Goal: Transaction & Acquisition: Book appointment/travel/reservation

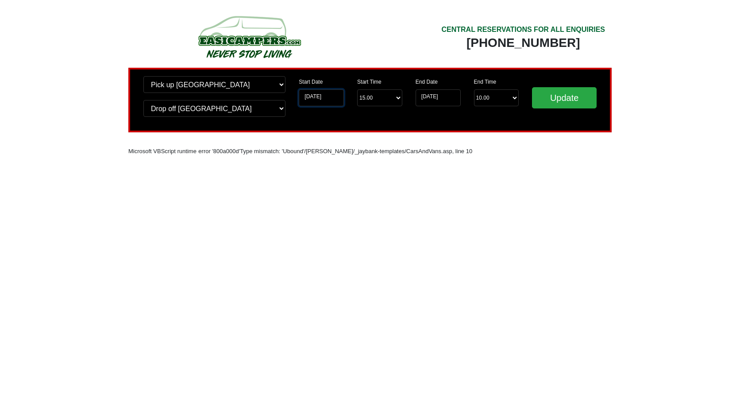
click at [323, 96] on input "19-08-2025" at bounding box center [321, 97] width 45 height 17
click at [328, 99] on input "19-08-2025" at bounding box center [321, 97] width 45 height 17
drag, startPoint x: 328, startPoint y: 99, endPoint x: 267, endPoint y: 140, distance: 72.9
click at [270, 135] on div "CENTRAL RESERVATIONS FOR ALL ENQUIRIES 00 44 ( 0 ) 1942 778899 Easicampers Book…" at bounding box center [369, 109] width 491 height 149
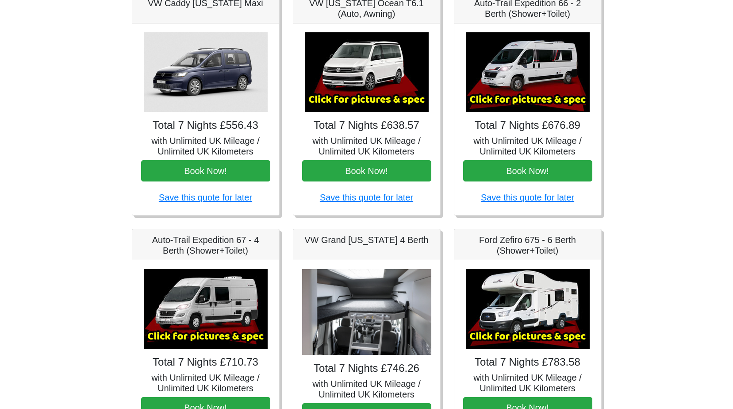
scroll to position [177, 0]
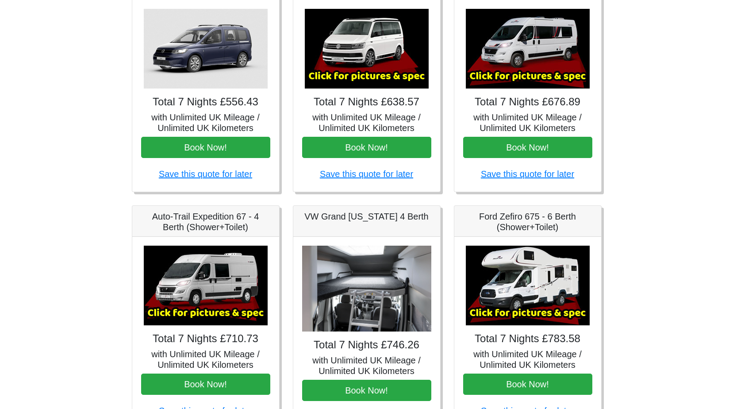
click at [346, 282] on img at bounding box center [366, 289] width 129 height 86
click at [369, 308] on img at bounding box center [366, 289] width 129 height 86
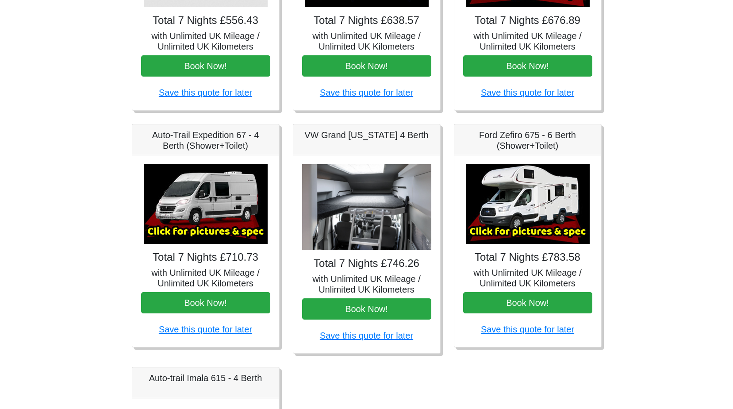
scroll to position [253, 0]
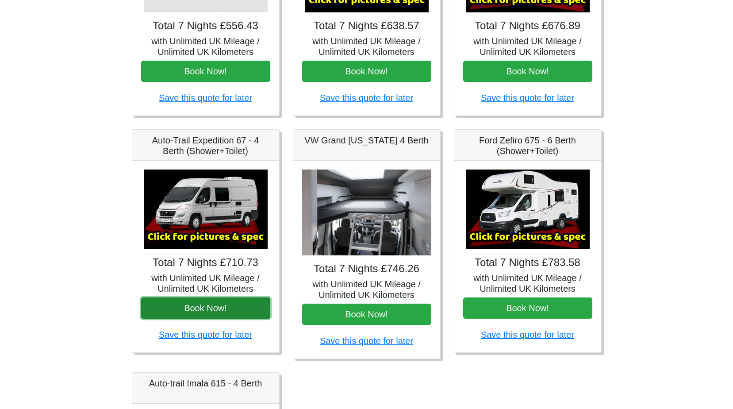
click at [196, 308] on button "Book Now!" at bounding box center [205, 307] width 129 height 21
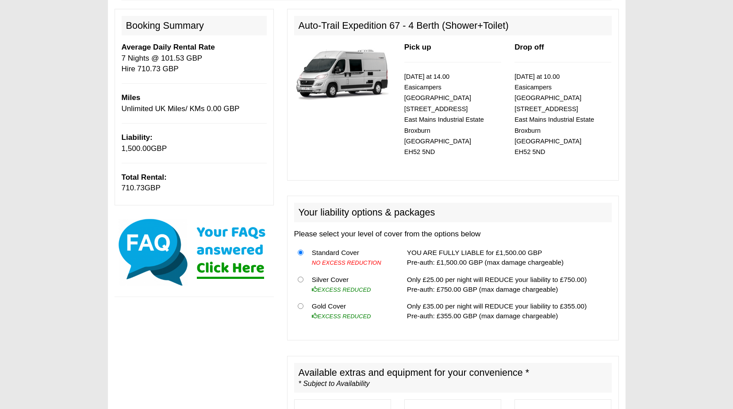
scroll to position [133, 0]
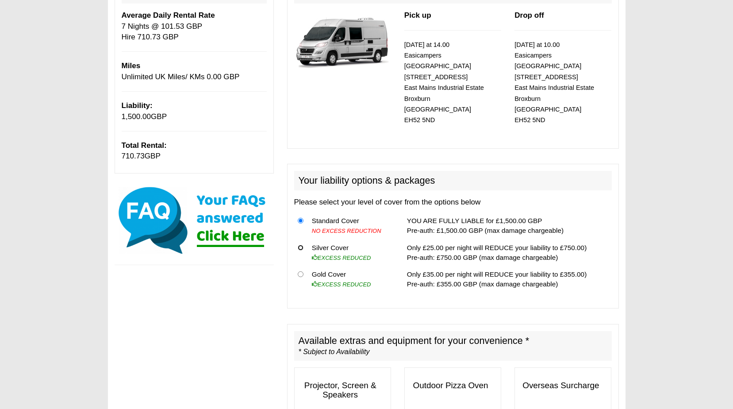
click at [300, 245] on input "radio" at bounding box center [301, 248] width 6 height 6
radio input "true"
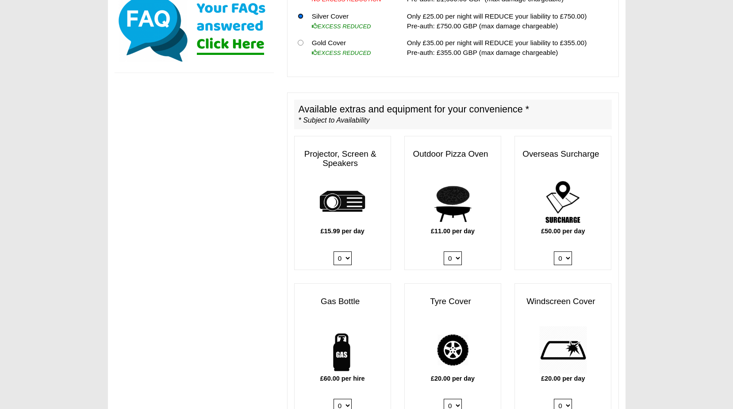
scroll to position [443, 0]
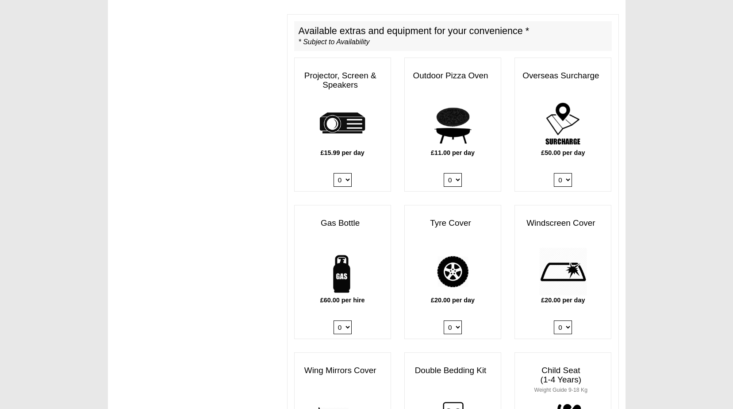
click at [341, 320] on select "0 1" at bounding box center [343, 327] width 18 height 14
select select "Gas Bottle x QTY 1 @ 60.00 GBP per hire."
click at [334, 320] on select "0 1" at bounding box center [343, 327] width 18 height 14
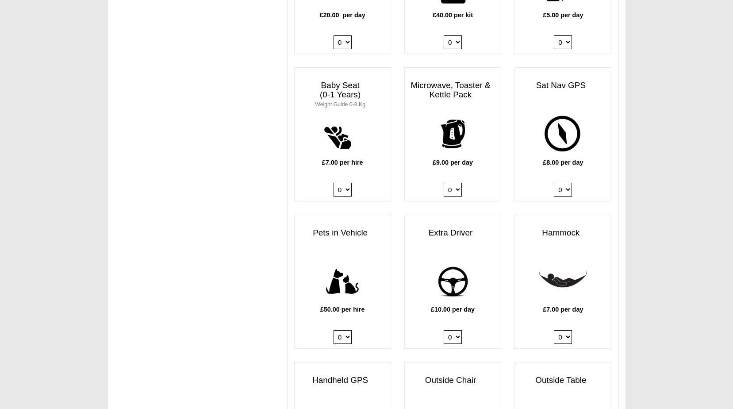
scroll to position [885, 0]
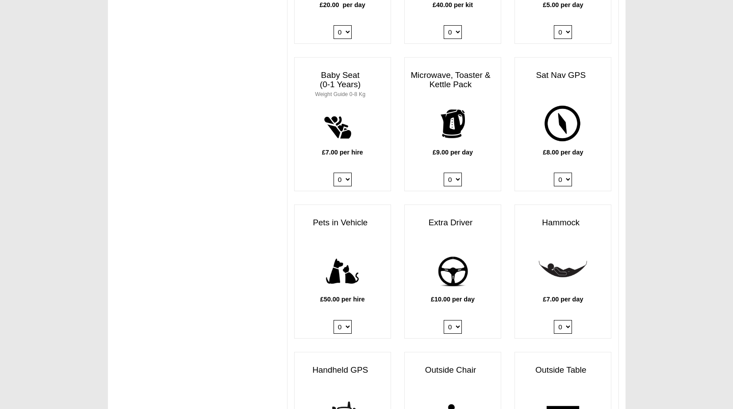
click at [347, 320] on select "0 1" at bounding box center [343, 327] width 18 height 14
select select "Pets in vehicle @ 50.00 GBP per hire"
click at [334, 320] on select "0 1" at bounding box center [343, 327] width 18 height 14
click at [295, 314] on div "£50.00 per hire 0 1" at bounding box center [343, 292] width 96 height 91
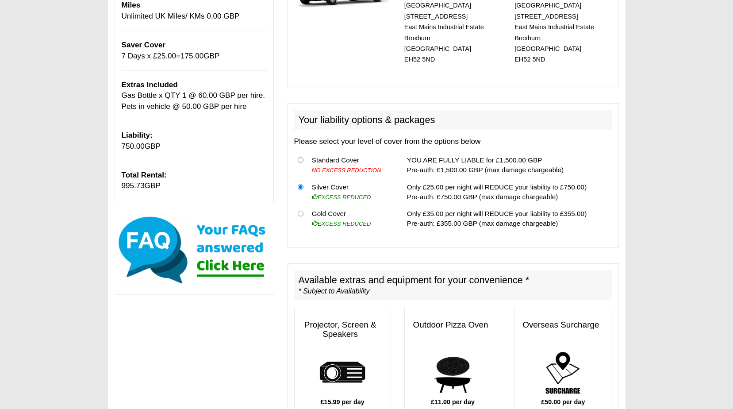
scroll to position [126, 0]
